Goal: Task Accomplishment & Management: Use online tool/utility

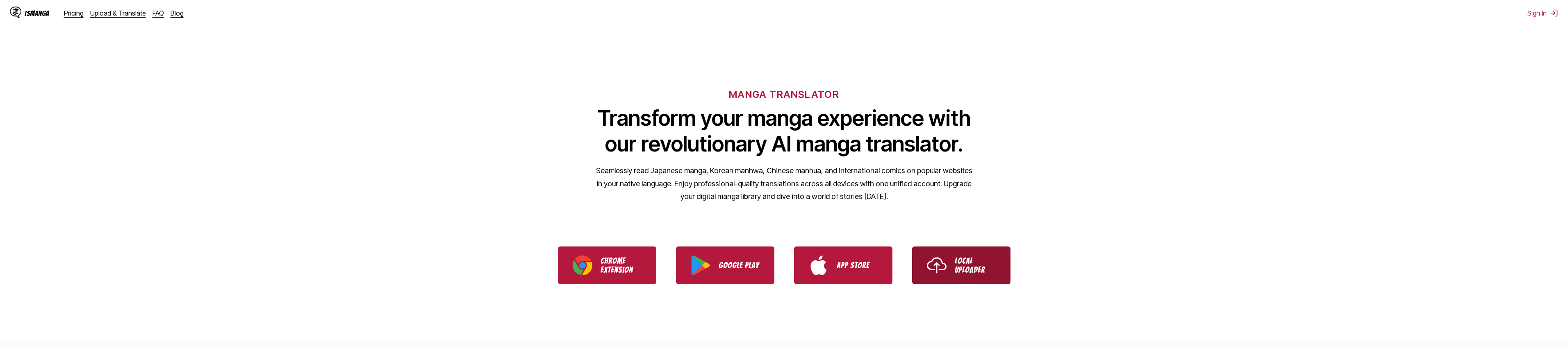
click at [965, 263] on p "Local Uploader" at bounding box center [975, 266] width 41 height 18
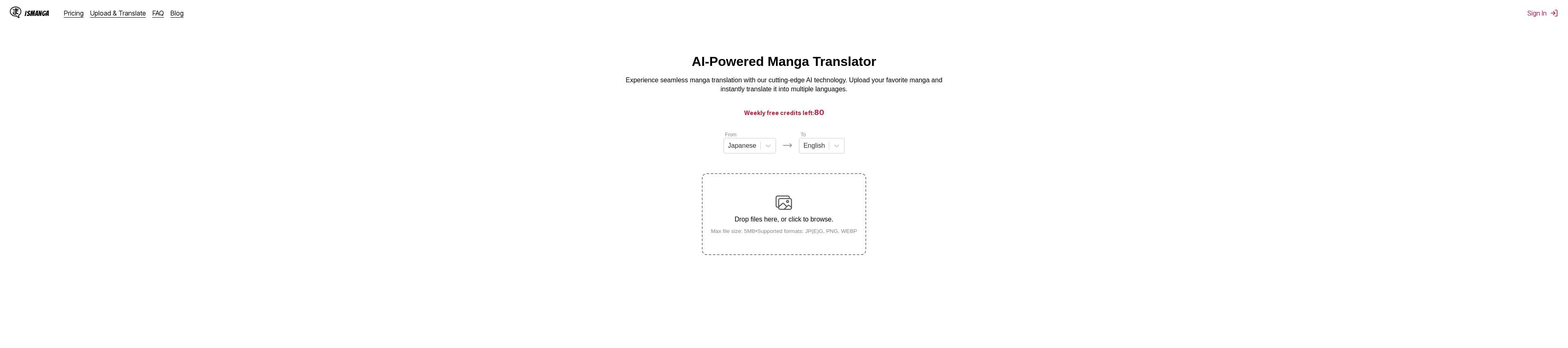
click at [781, 218] on p "Drop files here, or click to browse." at bounding box center [784, 220] width 159 height 7
click at [0, 0] on input "Drop files here, or click to browse. Max file size: 5MB • Supported formats: JP…" at bounding box center [0, 0] width 0 height 0
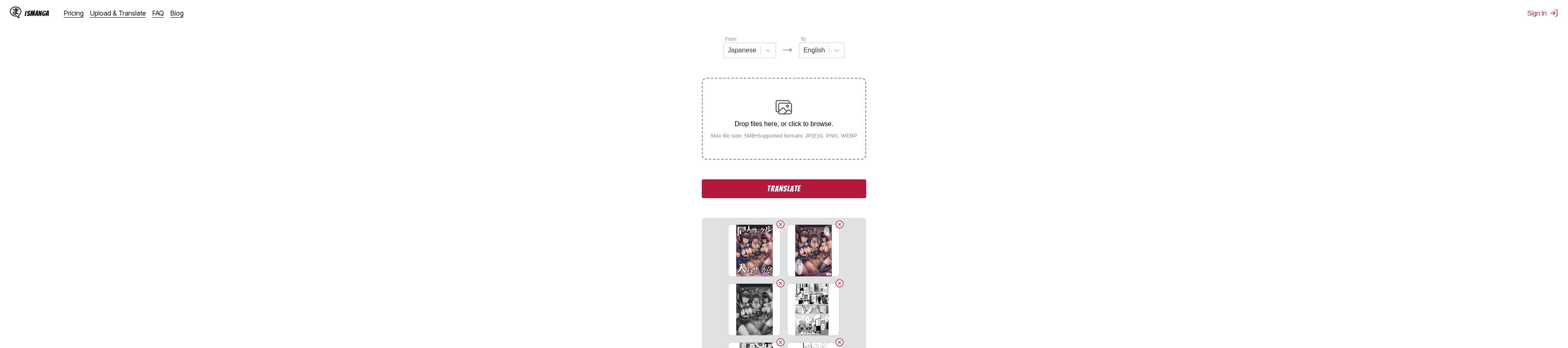
click at [785, 189] on button "Translate" at bounding box center [783, 189] width 164 height 19
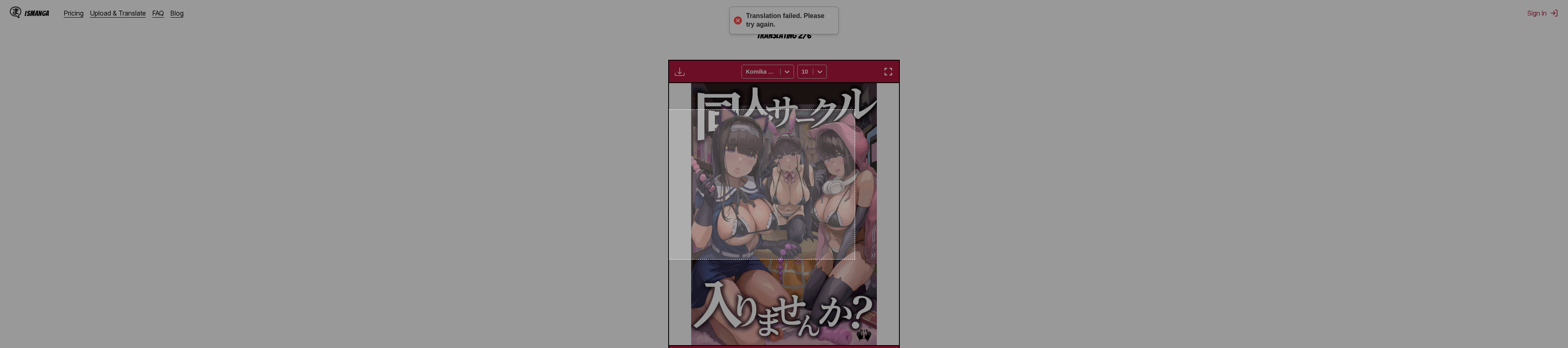
scroll to position [301, 0]
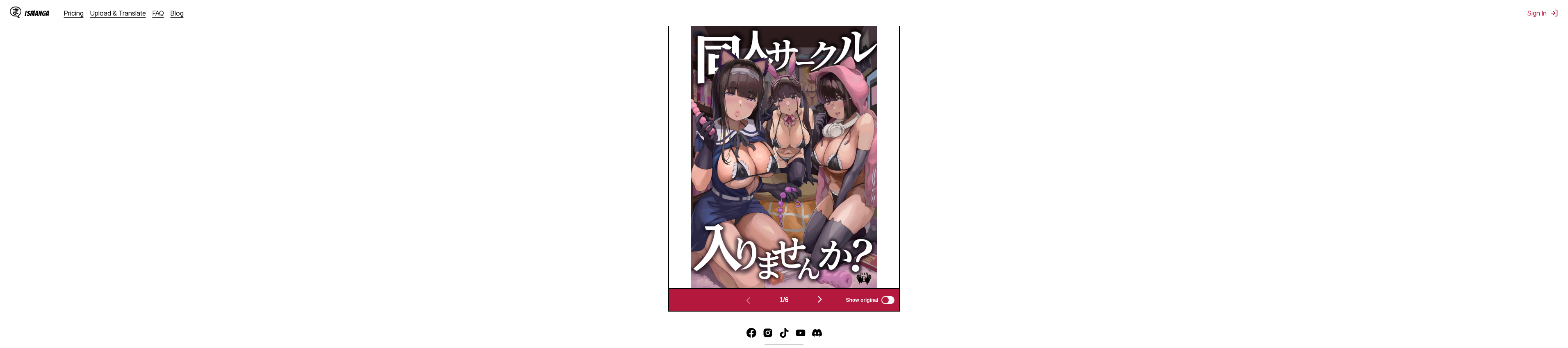
drag, startPoint x: 669, startPoint y: 110, endPoint x: 917, endPoint y: 265, distance: 292.5
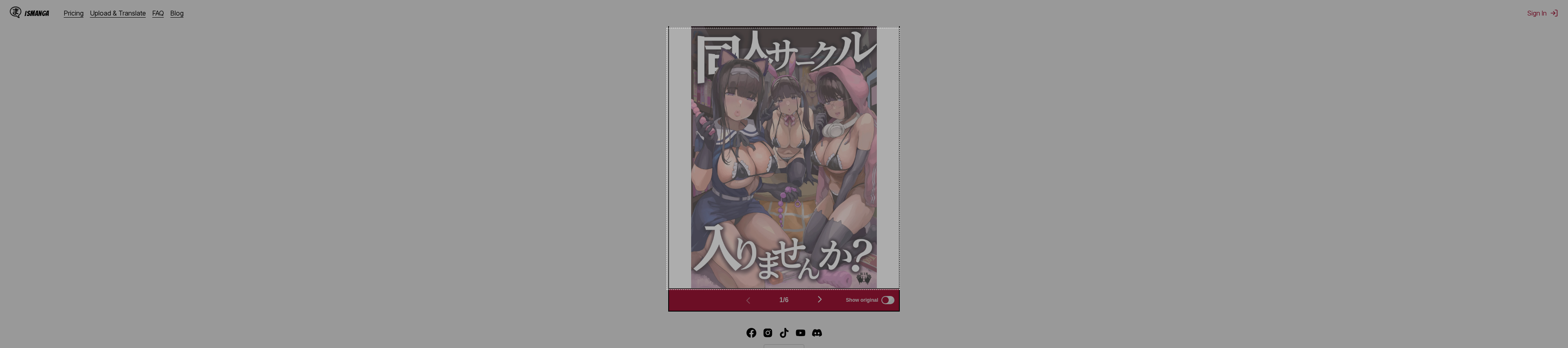
drag, startPoint x: 667, startPoint y: 290, endPoint x: 900, endPoint y: 28, distance: 350.6
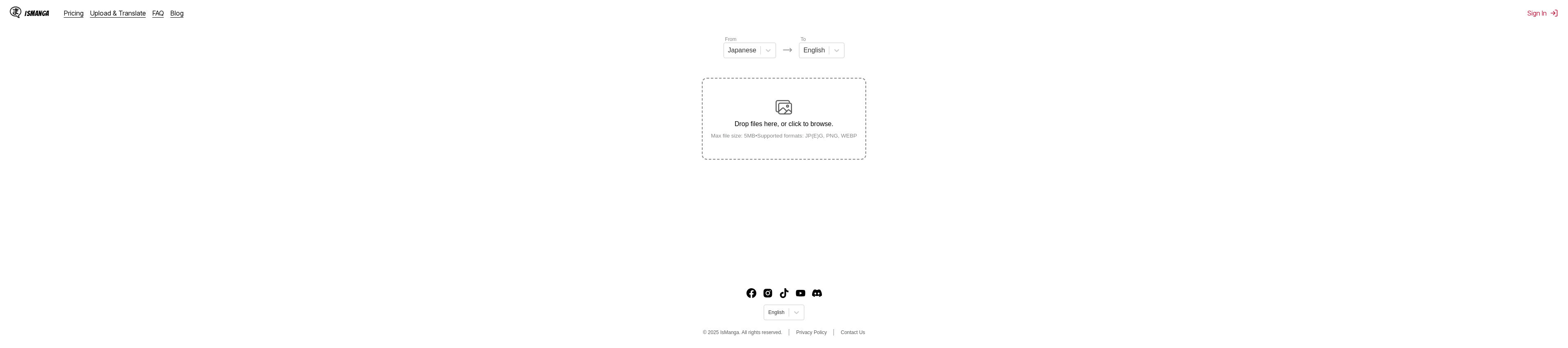
click at [782, 120] on div "Drop files here, or click to browse. Max file size: 5MB • Supported formats: JP…" at bounding box center [784, 119] width 159 height 40
click at [0, 0] on input "Drop files here, or click to browse. Max file size: 5MB • Supported formats: JP…" at bounding box center [0, 0] width 0 height 0
click at [738, 127] on p "Drop files here, or click to browse." at bounding box center [784, 124] width 159 height 7
click at [0, 0] on input "Drop files here, or click to browse. Max file size: 5MB • Supported formats: JP…" at bounding box center [0, 0] width 0 height 0
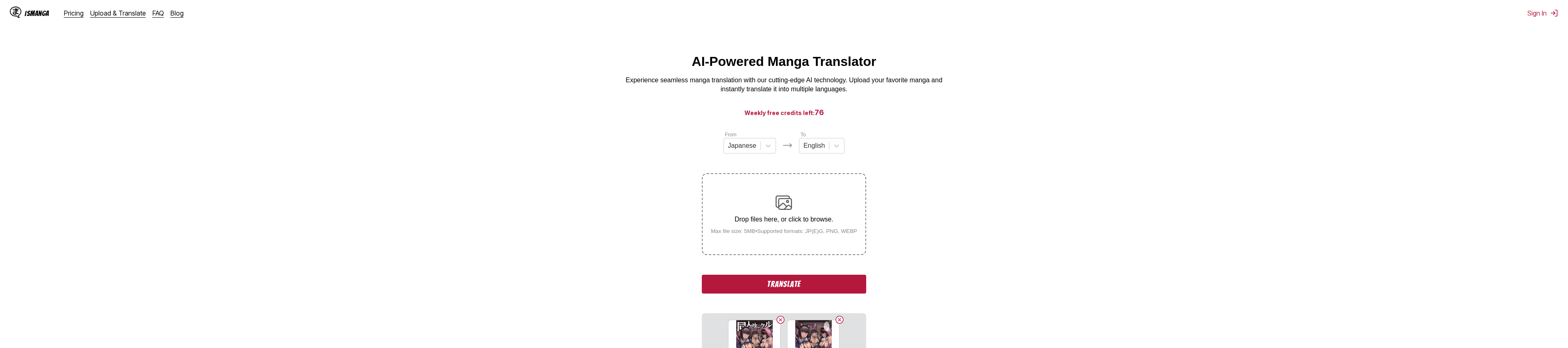
click at [816, 288] on button "Translate" at bounding box center [783, 284] width 164 height 19
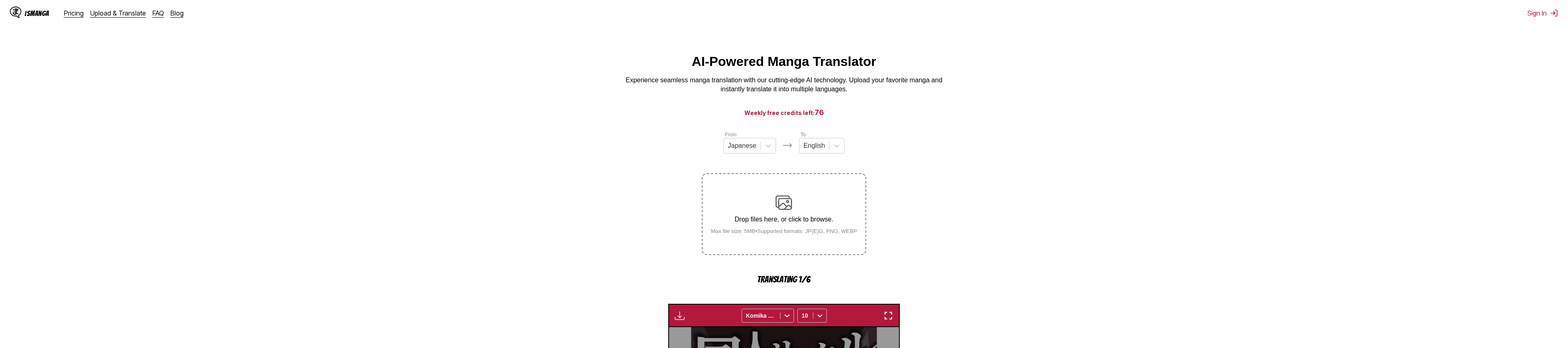
scroll to position [243, 0]
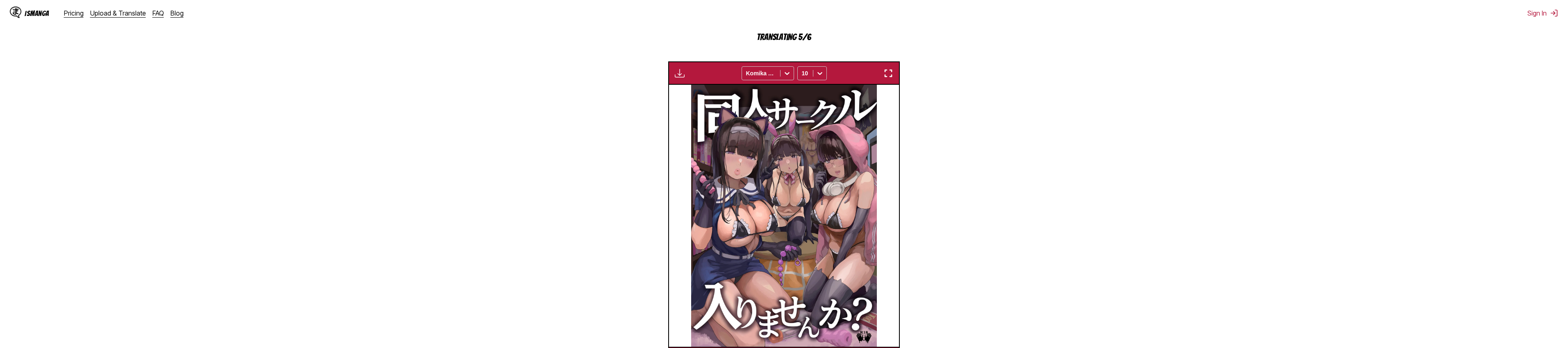
click at [541, 148] on section "From Japanese To English Drop files here, or click to browse. Max file size: 5M…" at bounding box center [784, 129] width 1555 height 482
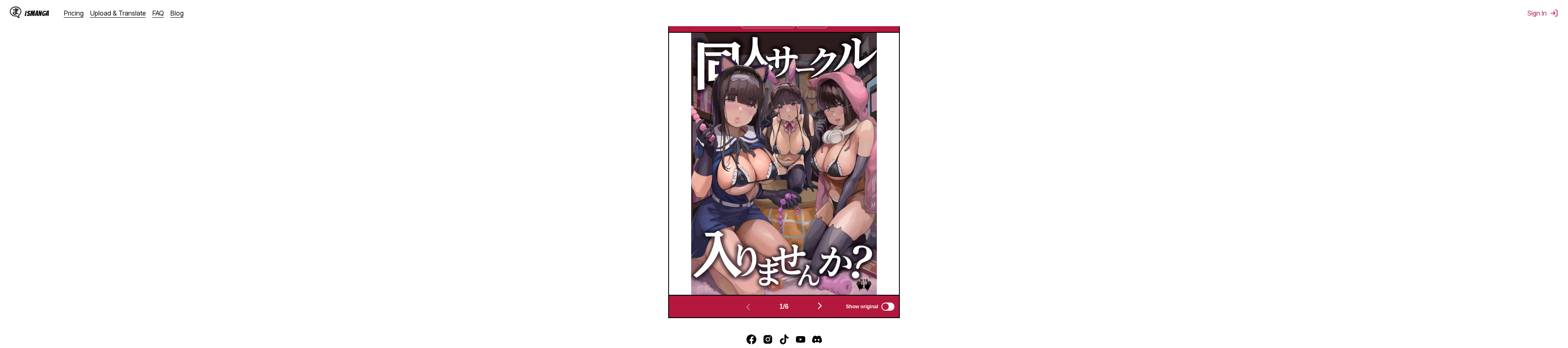
scroll to position [342, 0]
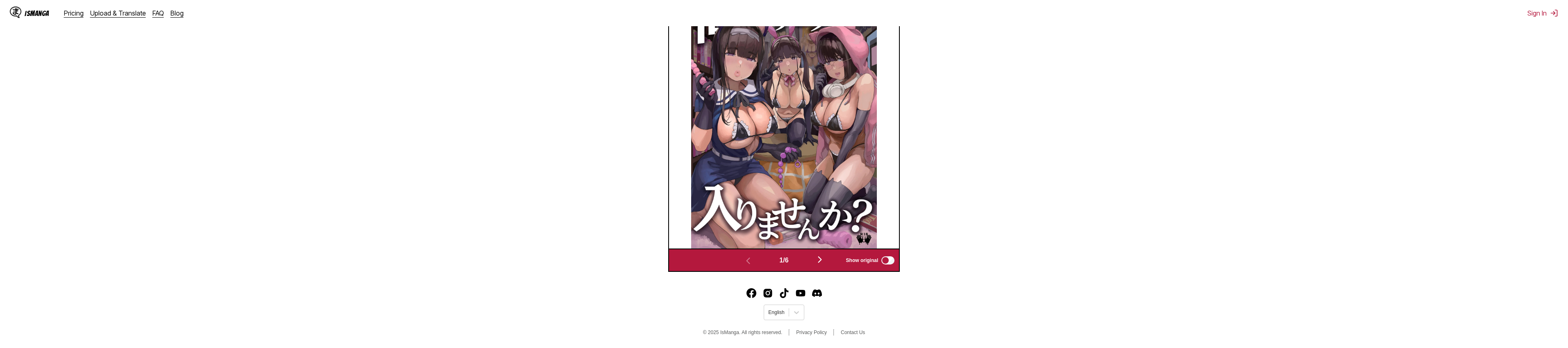
click at [825, 259] on img "button" at bounding box center [820, 260] width 10 height 10
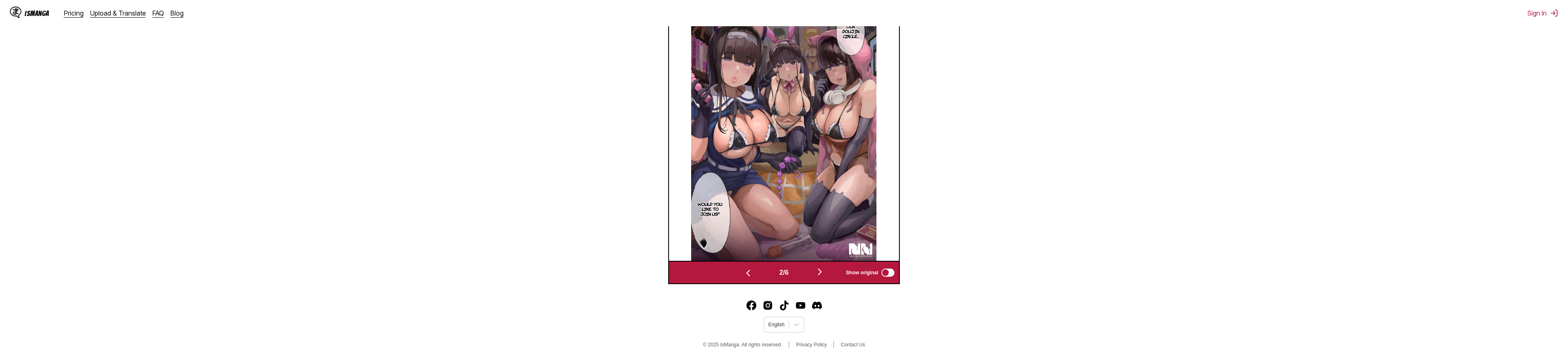
click at [824, 271] on img "button" at bounding box center [820, 272] width 10 height 10
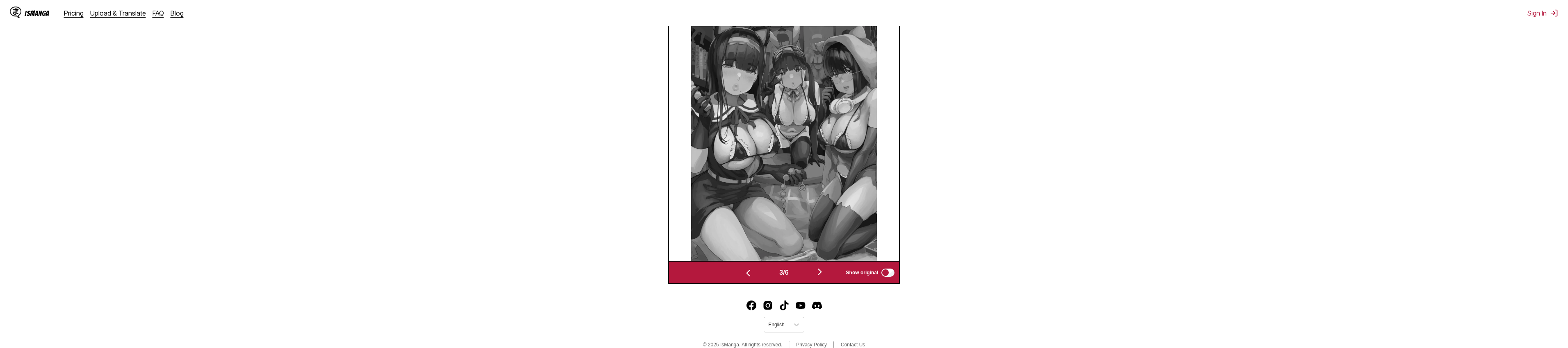
click at [823, 272] on img "button" at bounding box center [820, 272] width 10 height 10
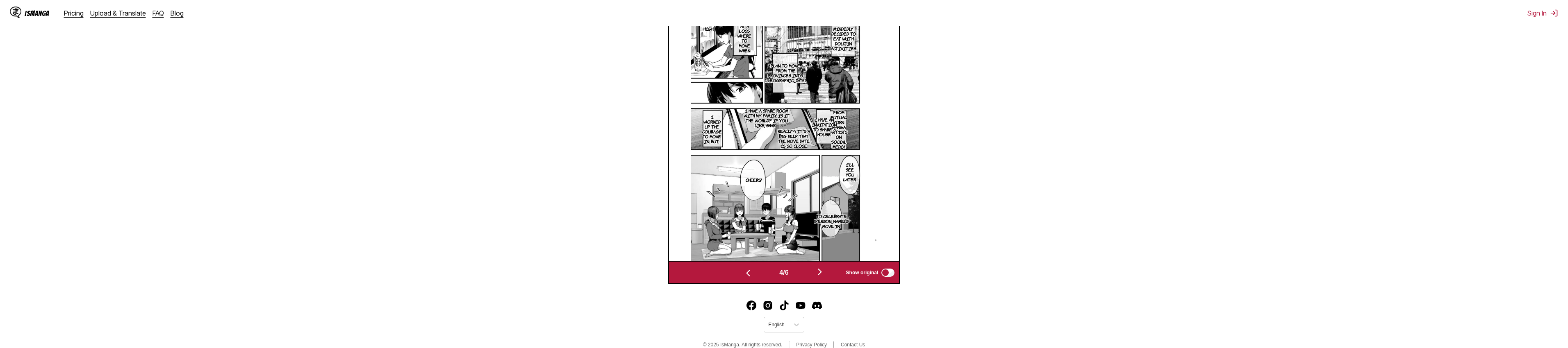
click at [822, 273] on img "button" at bounding box center [820, 272] width 10 height 10
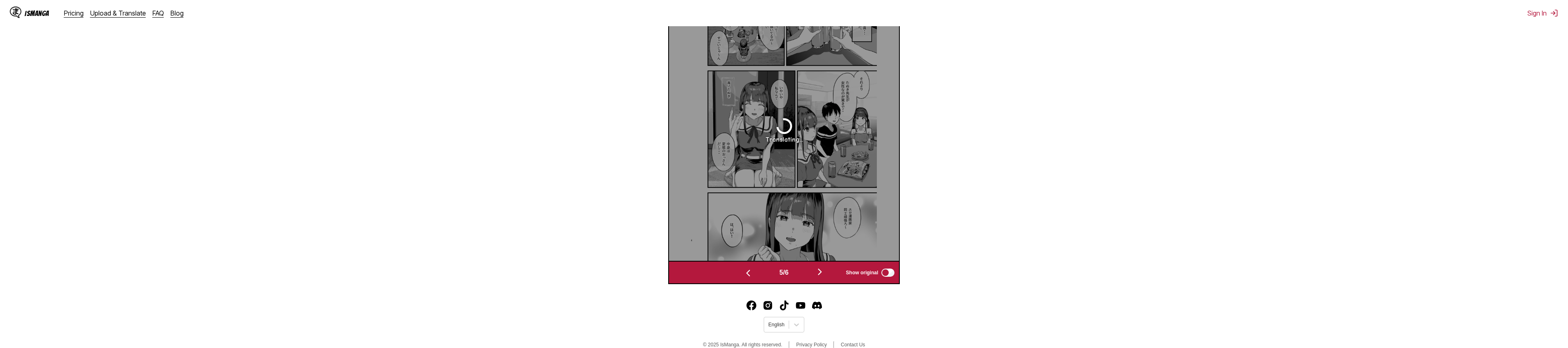
click at [822, 273] on img "button" at bounding box center [820, 272] width 10 height 10
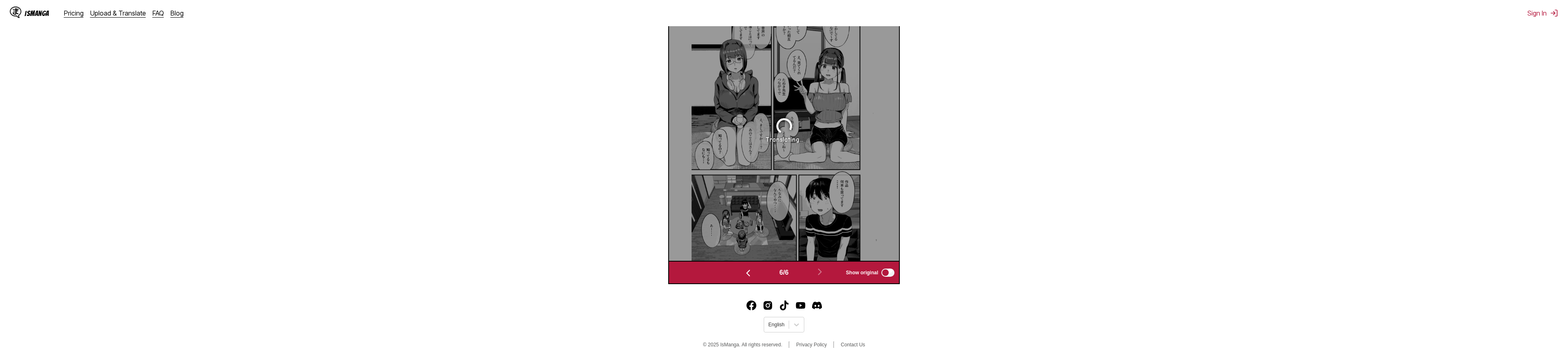
click at [746, 274] on img "button" at bounding box center [748, 273] width 10 height 10
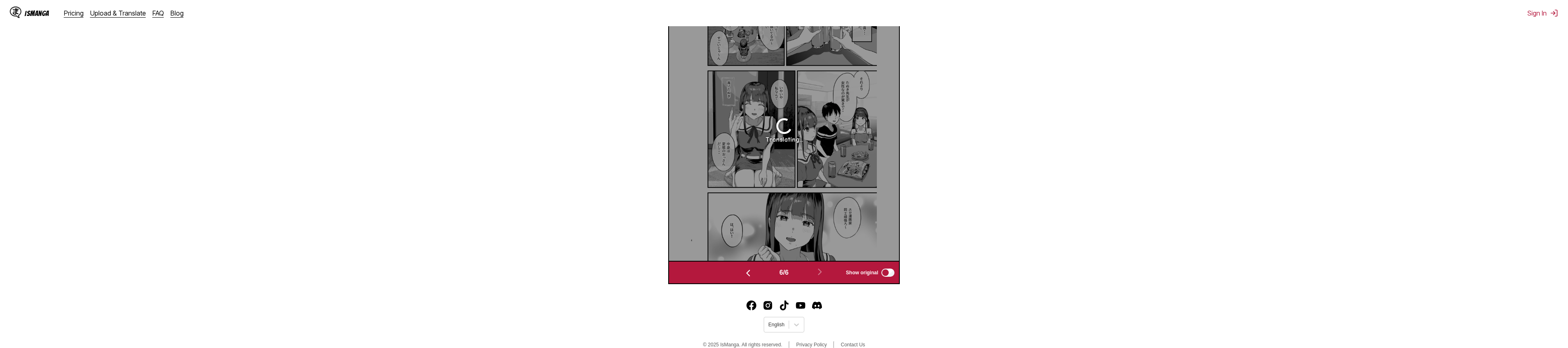
click at [746, 274] on img "button" at bounding box center [748, 273] width 10 height 10
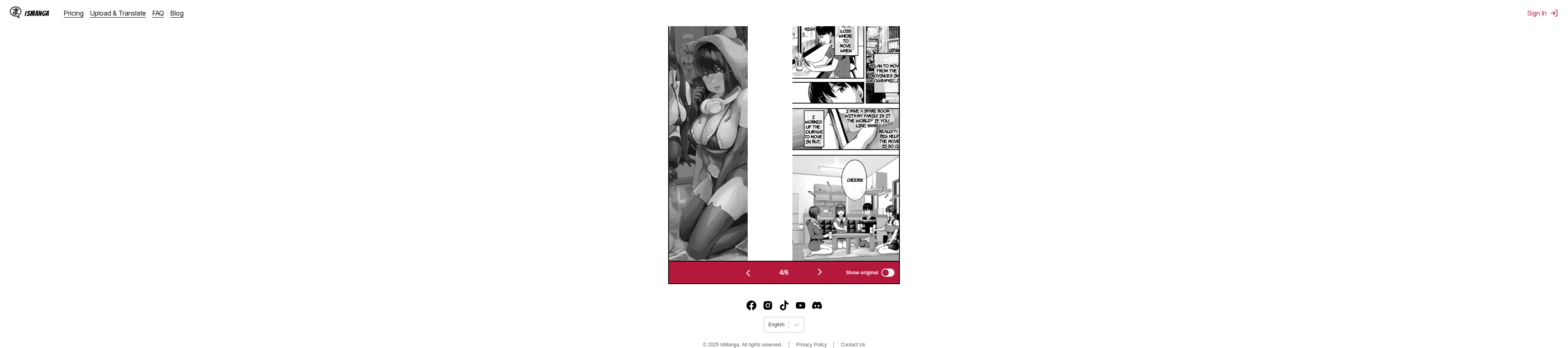
click at [746, 274] on img "button" at bounding box center [748, 273] width 10 height 10
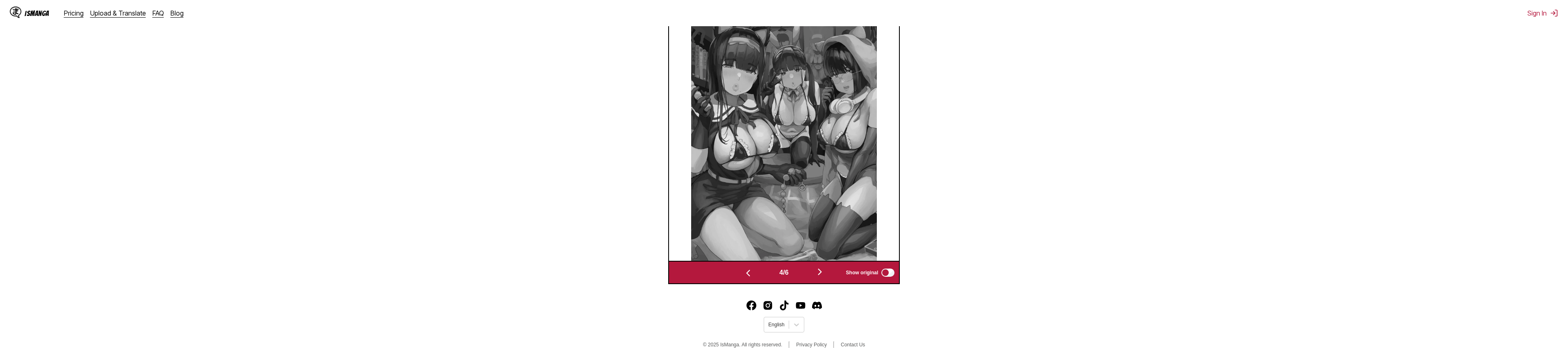
click at [746, 273] on img "button" at bounding box center [748, 273] width 10 height 10
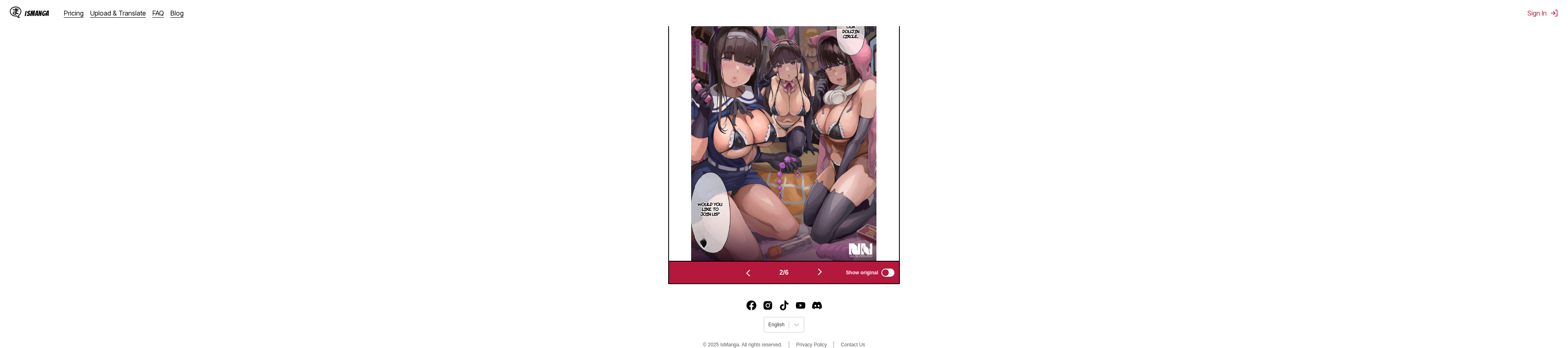
click at [743, 271] on img "button" at bounding box center [748, 273] width 10 height 10
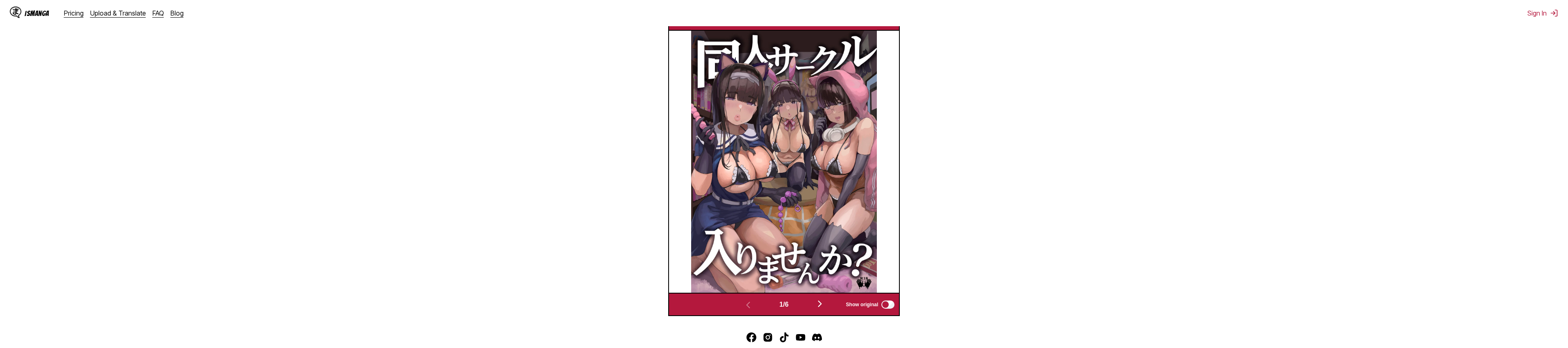
scroll to position [246, 0]
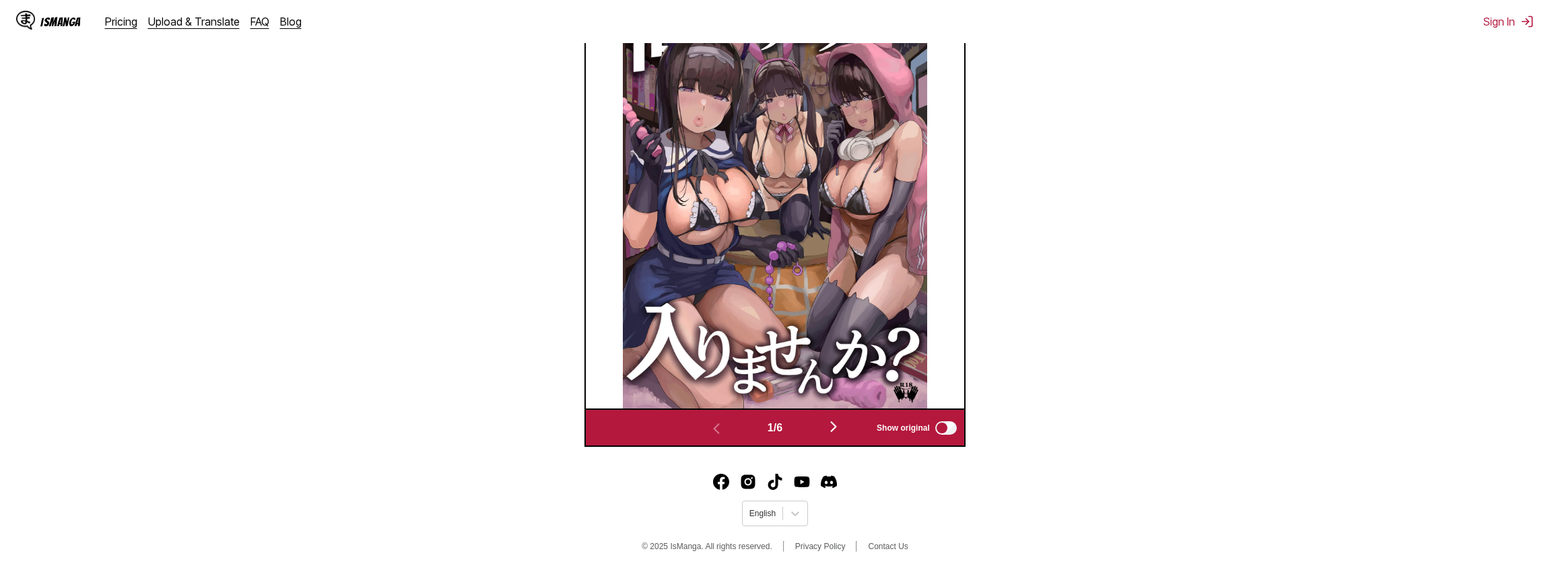
scroll to position [515, 0]
click at [832, 422] on img "button" at bounding box center [834, 427] width 16 height 16
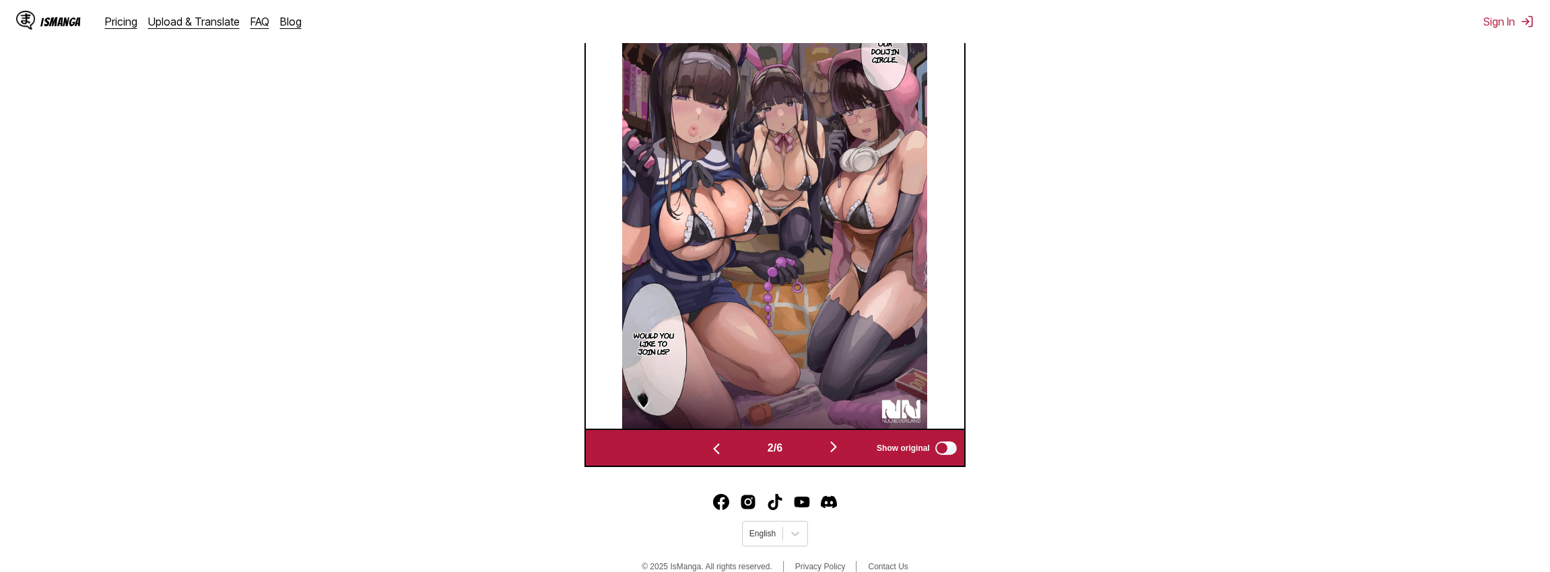
click at [830, 455] on img "button" at bounding box center [834, 447] width 16 height 16
